Goal: Communication & Community: Answer question/provide support

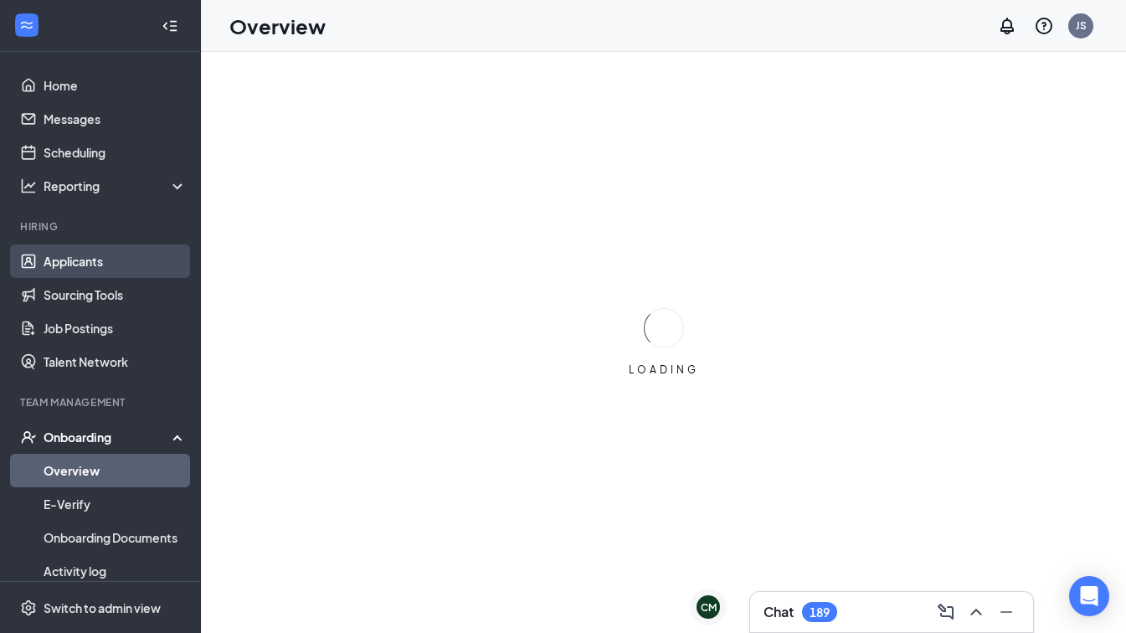
click at [96, 271] on link "Applicants" at bounding box center [115, 261] width 143 height 33
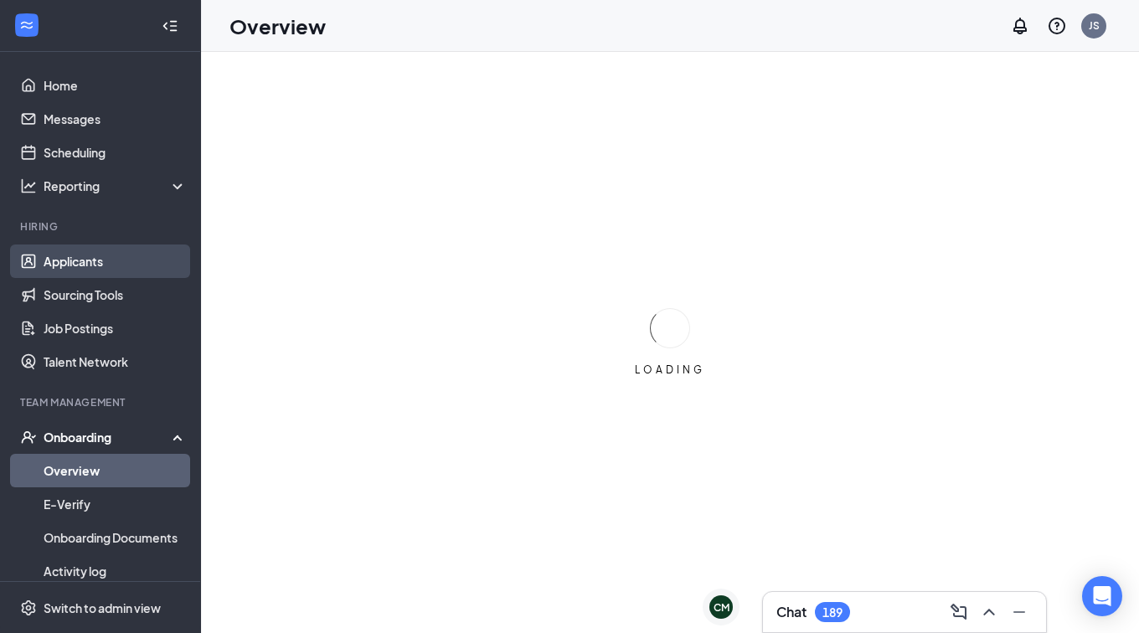
click at [103, 251] on link "Applicants" at bounding box center [115, 261] width 143 height 33
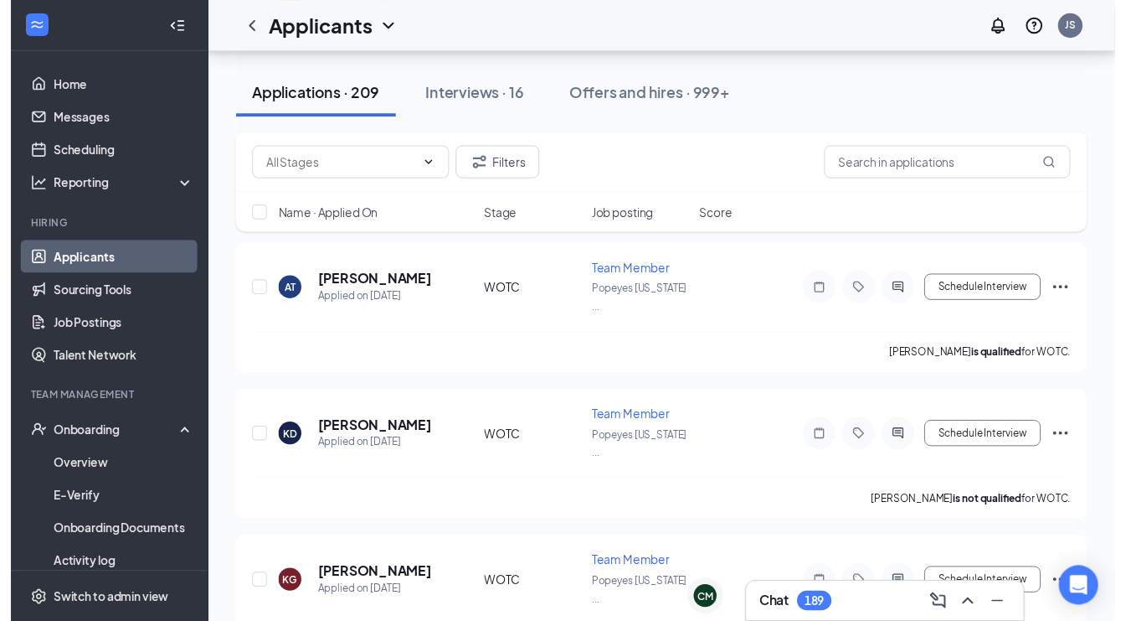
scroll to position [1646, 0]
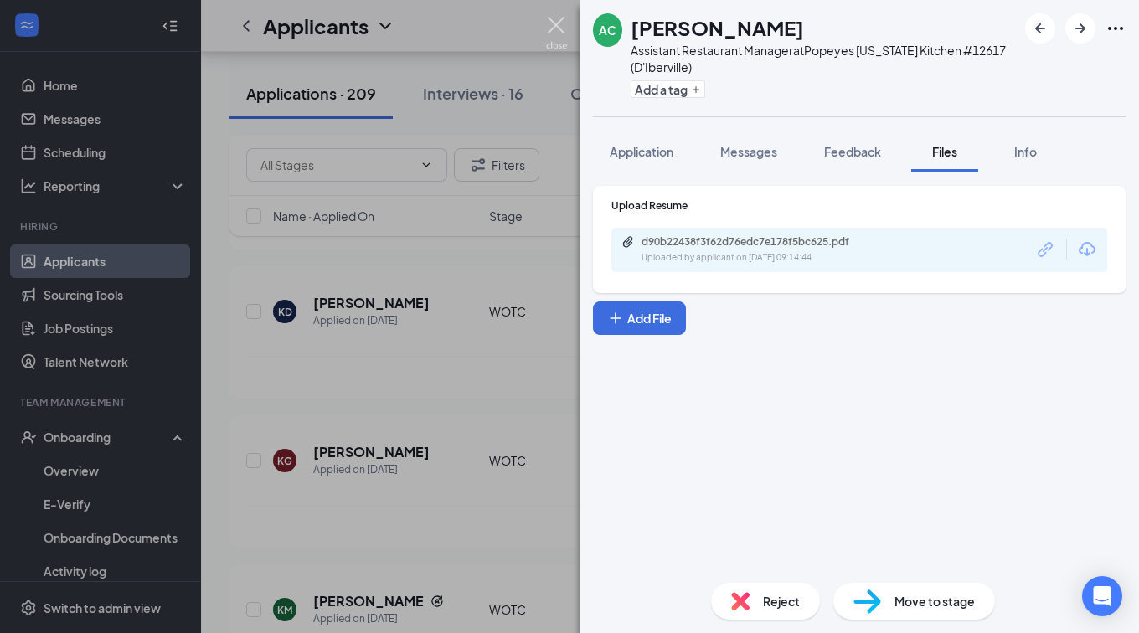
click at [555, 21] on img at bounding box center [556, 33] width 21 height 33
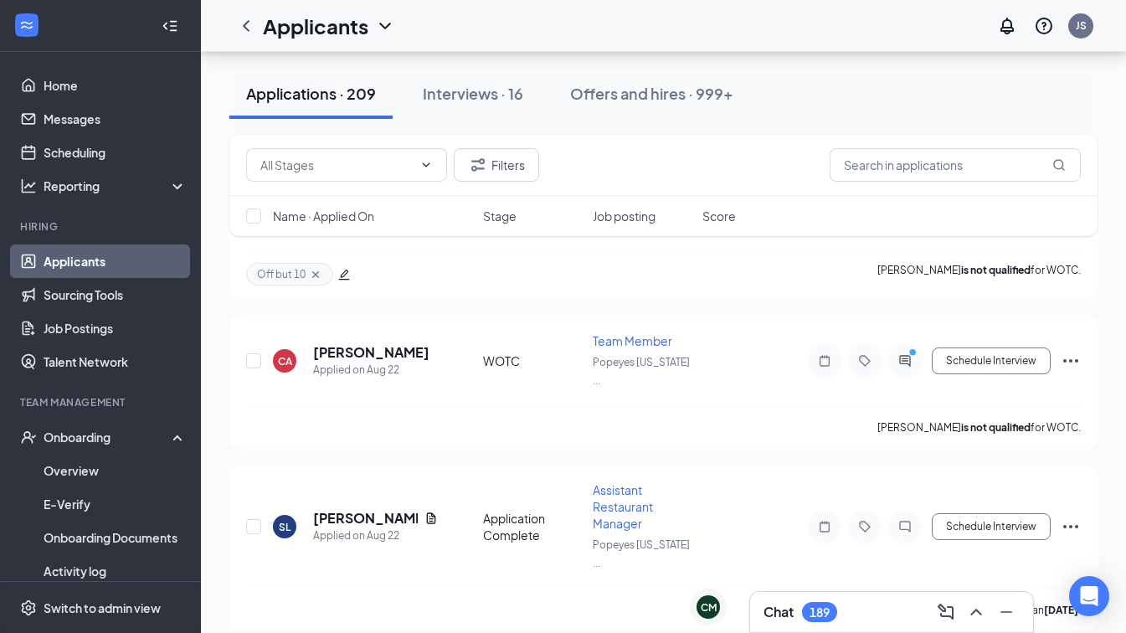
scroll to position [2978, 0]
click at [872, 614] on div "Chat 189" at bounding box center [892, 612] width 256 height 27
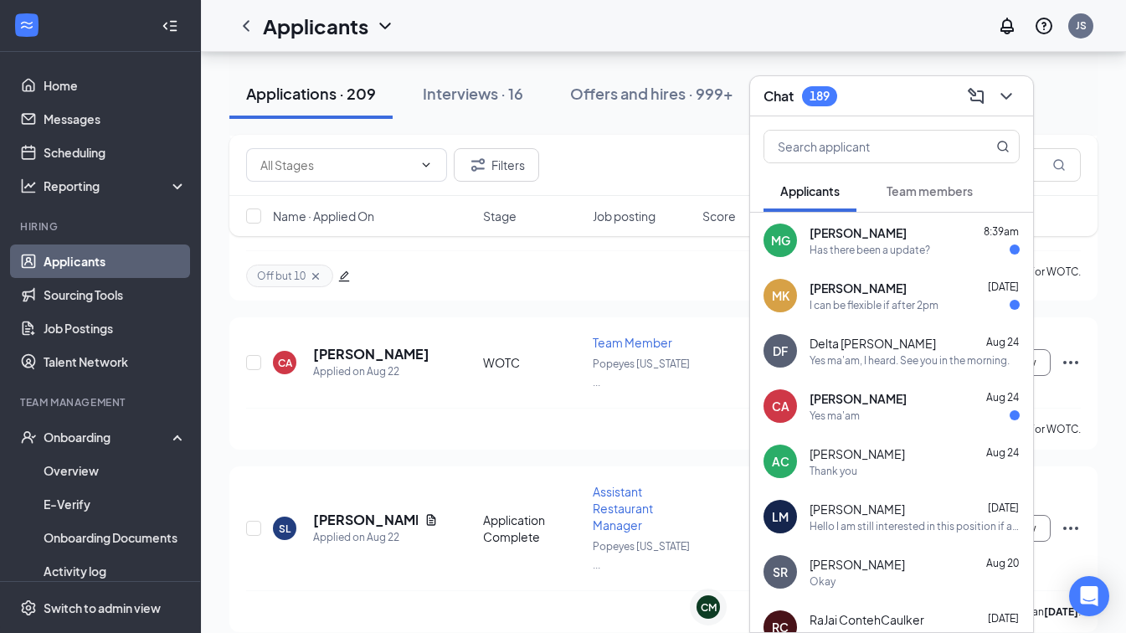
click at [933, 268] on div "MK [PERSON_NAME] [DATE] I can be flexible if after 2pm" at bounding box center [891, 295] width 283 height 55
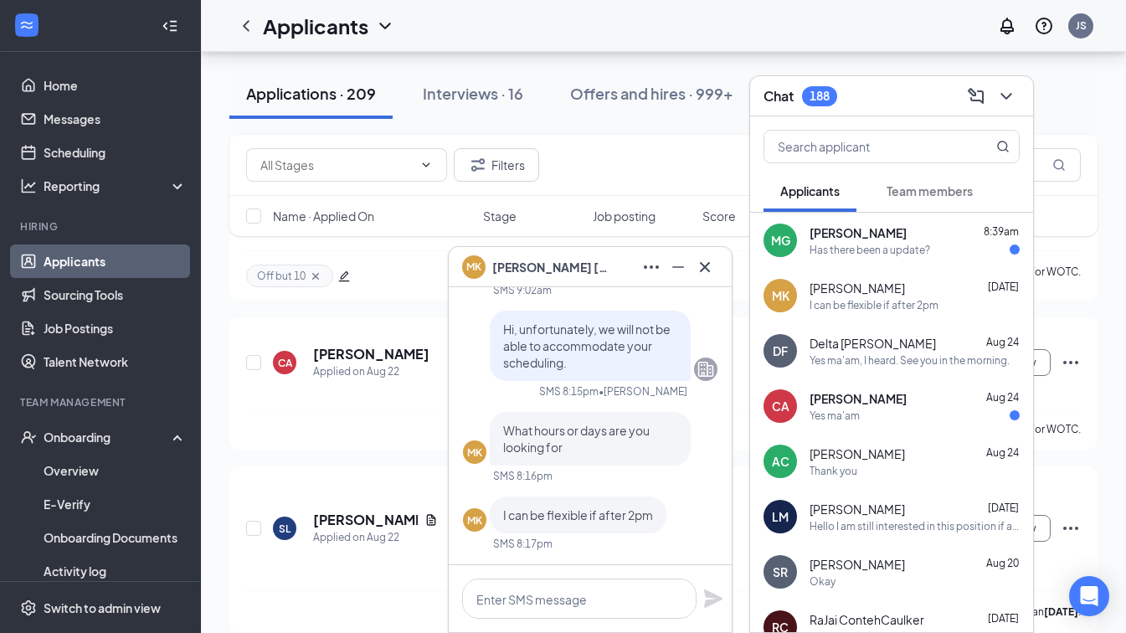
click at [911, 244] on div "Has there been a update?" at bounding box center [870, 250] width 121 height 14
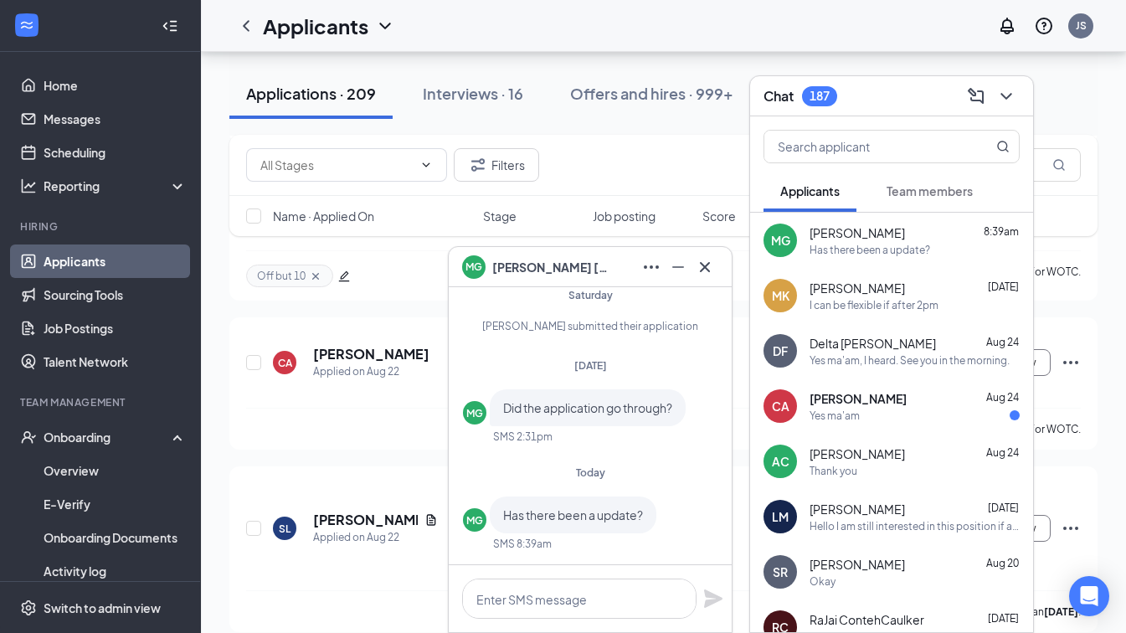
click at [862, 362] on div "Yes ma'am, I heard. See you in the morning." at bounding box center [910, 360] width 200 height 14
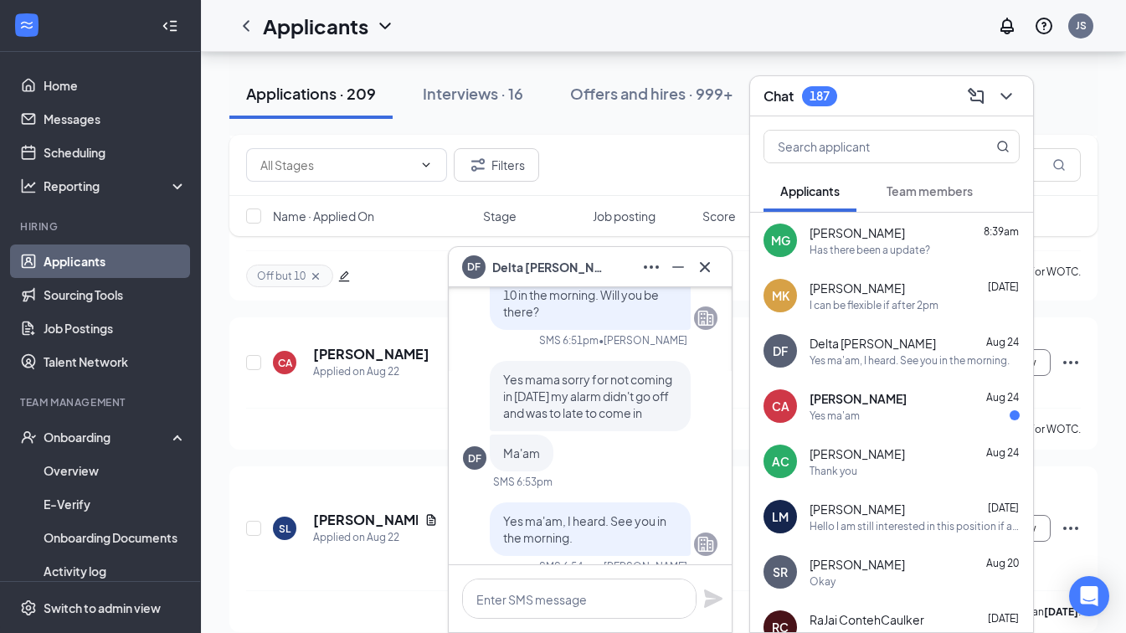
scroll to position [0, 0]
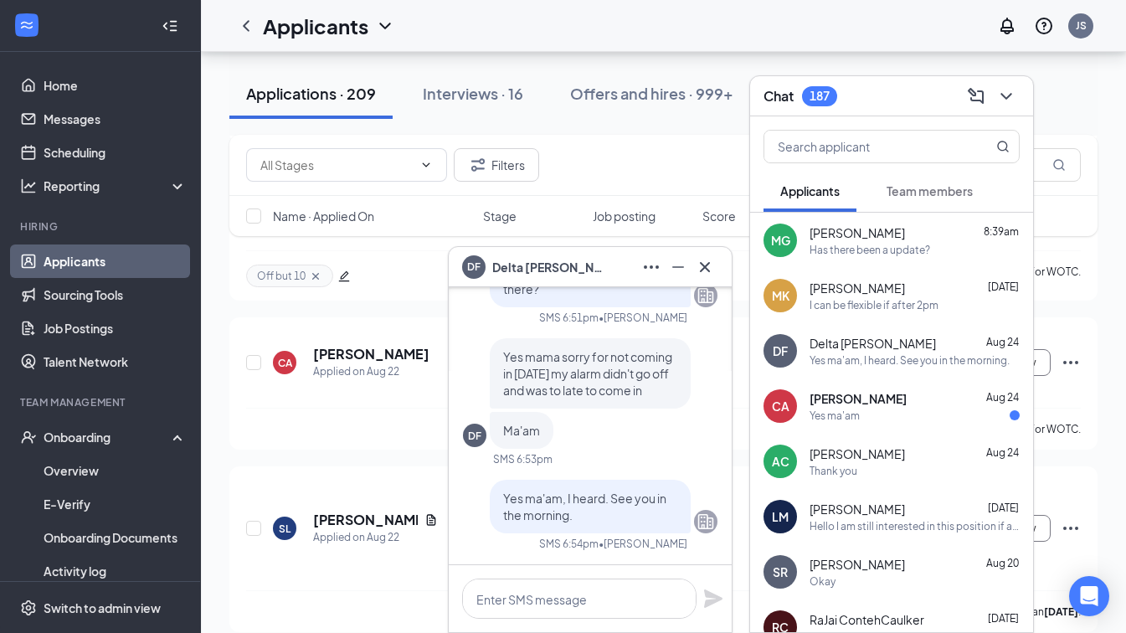
click at [853, 420] on div "Yes ma'am" at bounding box center [835, 416] width 50 height 14
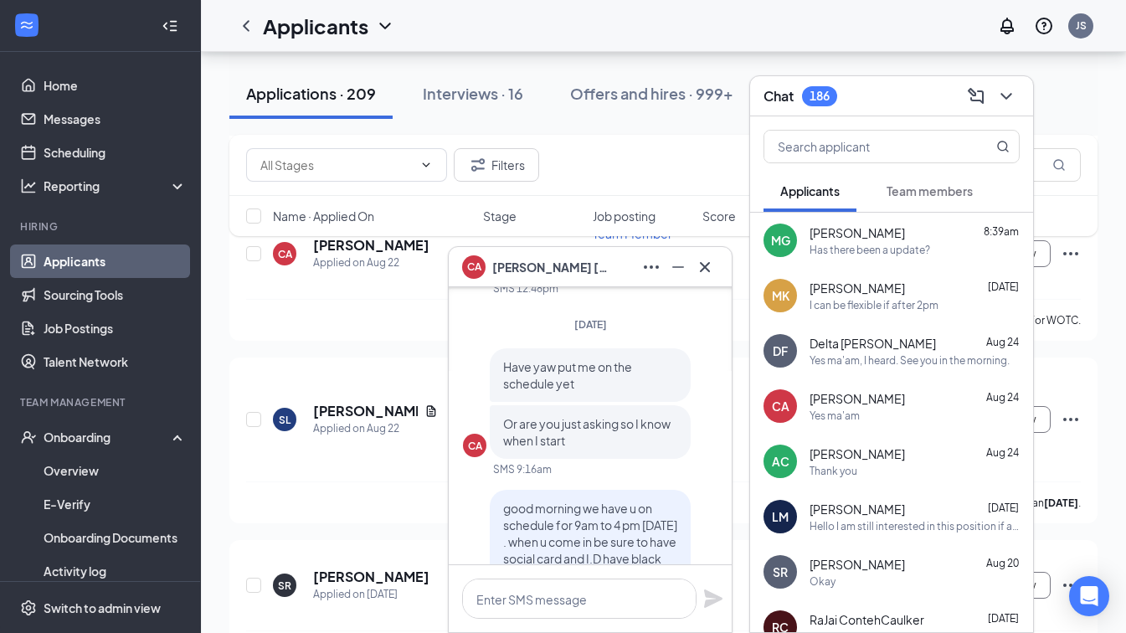
scroll to position [-146, 0]
click at [712, 257] on icon "Cross" at bounding box center [705, 267] width 20 height 20
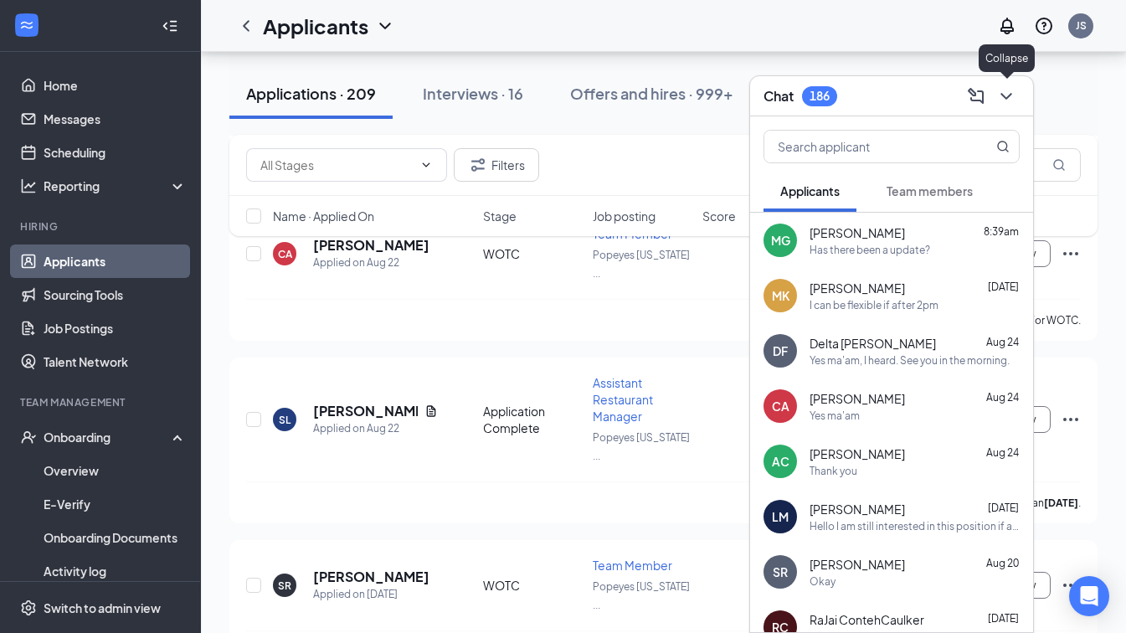
click at [1007, 100] on icon "ChevronDown" at bounding box center [1007, 96] width 20 height 20
